Goal: Check status

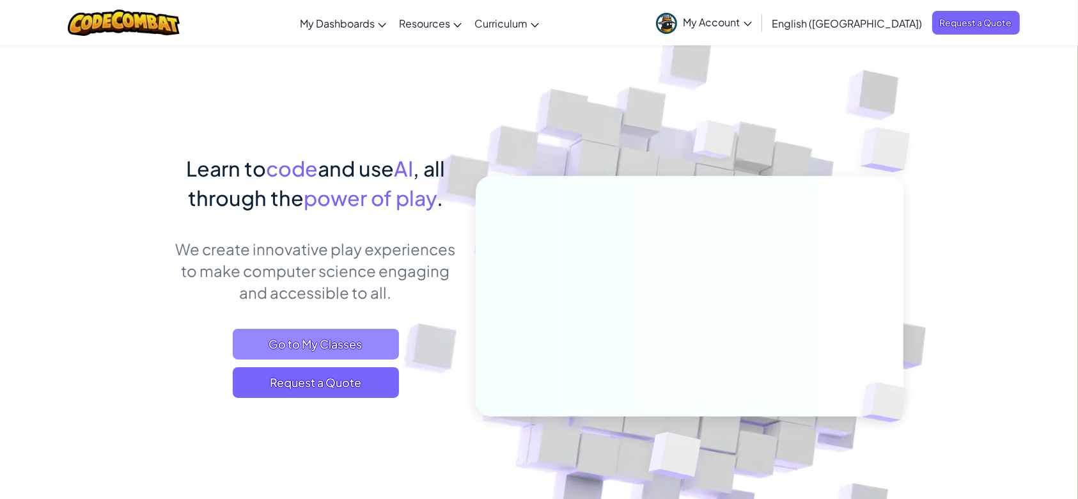
click at [324, 342] on span "Go to My Classes" at bounding box center [316, 344] width 166 height 31
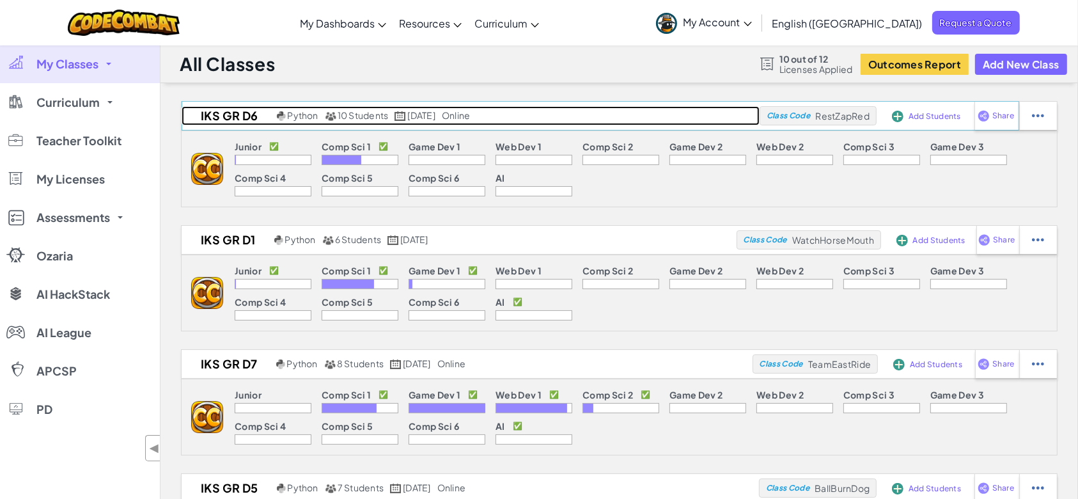
click at [224, 113] on h2 "IKS GR D6" at bounding box center [228, 115] width 92 height 19
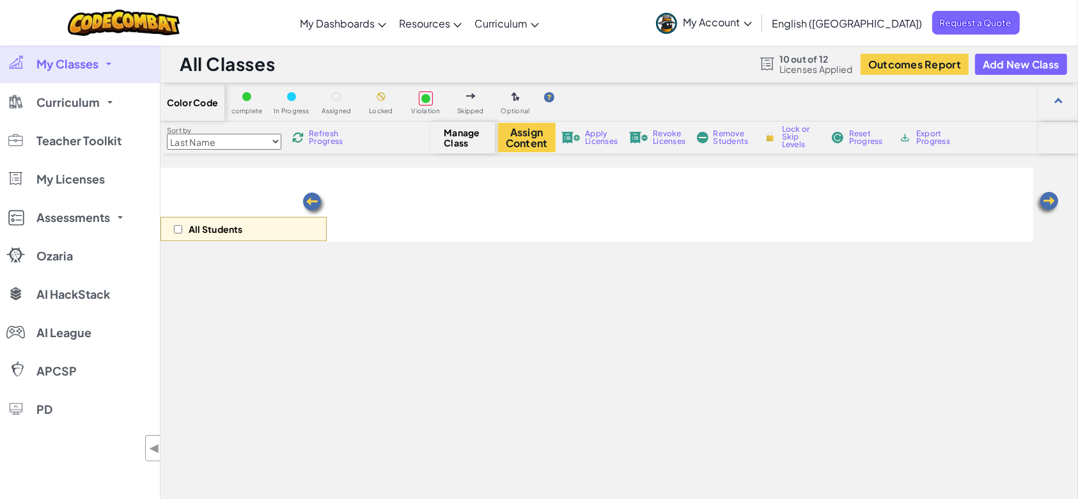
select select "560f1a9f22961295f9427742"
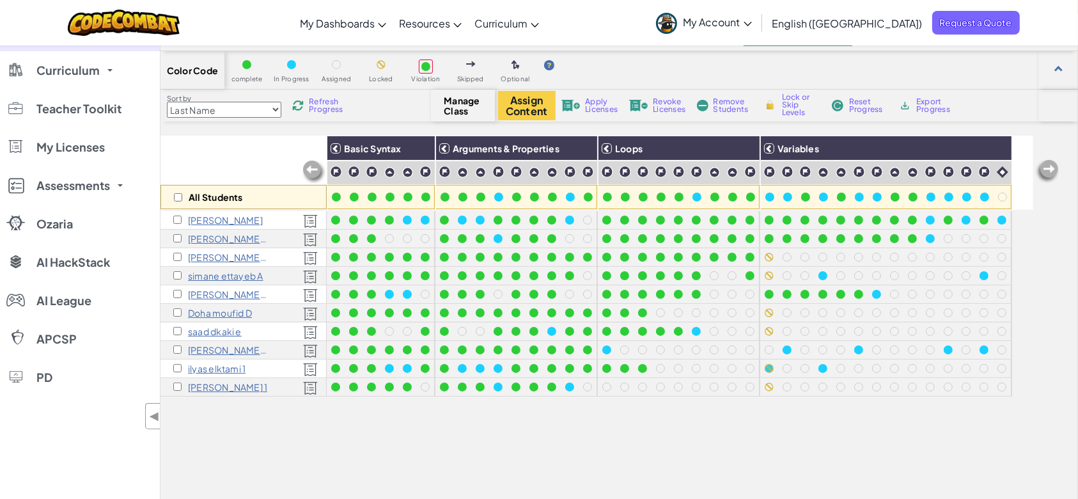
scroll to position [36, 0]
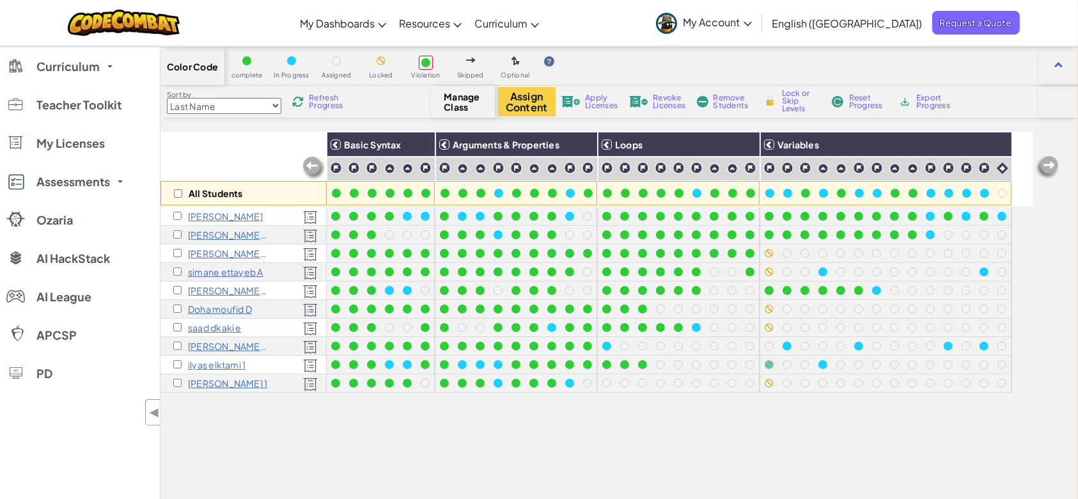
click at [304, 106] on img at bounding box center [298, 102] width 12 height 12
